Goal: Transaction & Acquisition: Purchase product/service

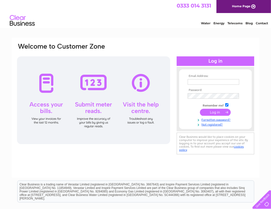
type input "[EMAIL_ADDRESS][DOMAIN_NAME]"
click at [214, 112] on input "submit" at bounding box center [215, 112] width 31 height 7
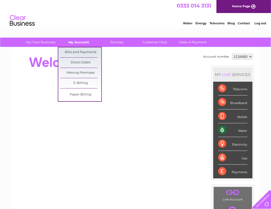
click at [78, 42] on link "My Account" at bounding box center [78, 42] width 41 height 9
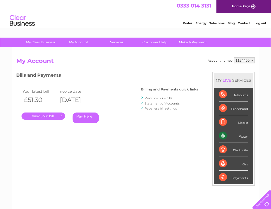
click at [89, 115] on link "Pay Here" at bounding box center [86, 117] width 26 height 11
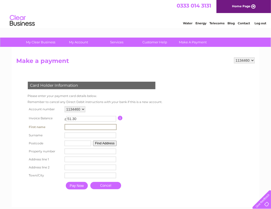
click at [80, 126] on input "text" at bounding box center [91, 127] width 52 height 6
type input "Robert"
type input "Leishman"
type input "FK4 1QQ"
type input "unit 6 , longcroft trade estate"
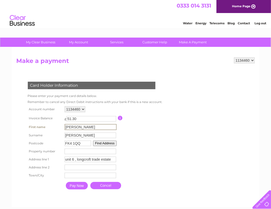
type input "bonnybridge"
type input "Bonnybridge"
click at [76, 159] on input "unit 6 , longcroft trade estate" at bounding box center [91, 160] width 52 height 6
type input "longcroft trade estate"
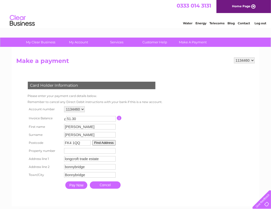
click at [66, 151] on input "number" at bounding box center [90, 151] width 52 height 6
type input "6"
click at [73, 185] on input "Pay Now" at bounding box center [76, 185] width 22 height 8
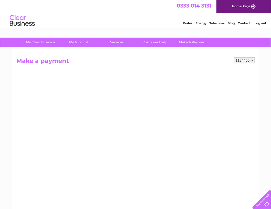
drag, startPoint x: 257, startPoint y: 171, endPoint x: 257, endPoint y: 176, distance: 4.8
click at [257, 176] on div "1134460 Make a payment Card Holder Information Please enter your payment card d…" at bounding box center [136, 175] width 248 height 256
click at [240, 6] on link "Home Page" at bounding box center [244, 6] width 55 height 13
